Goal: Information Seeking & Learning: Learn about a topic

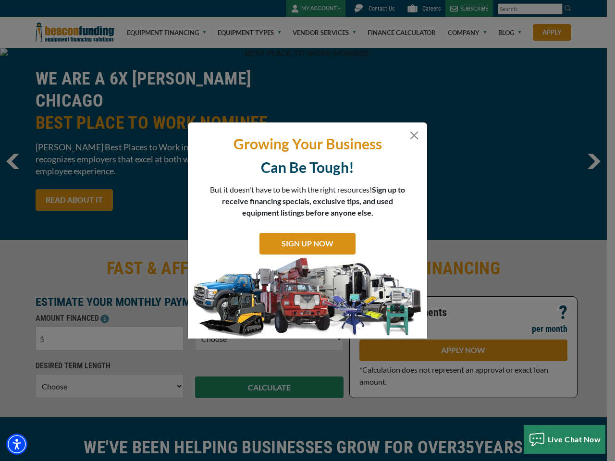
click at [307, 231] on div "Growing Your Business Can Be Tough! But it doesn't have to be with the right re…" at bounding box center [307, 231] width 239 height 216
click at [17, 444] on img "Accessibility Menu" at bounding box center [16, 444] width 21 height 21
click at [303, 231] on body "Skip to main content Enable accessibility for low vision Open the accessibility…" at bounding box center [307, 230] width 615 height 461
click at [307, 231] on body "Skip to main content Enable accessibility for low vision Open the accessibility…" at bounding box center [307, 230] width 615 height 461
click at [565, 440] on body "Skip to main content Enable accessibility for low vision Open the accessibility…" at bounding box center [307, 230] width 615 height 461
